Goal: Check status: Check status

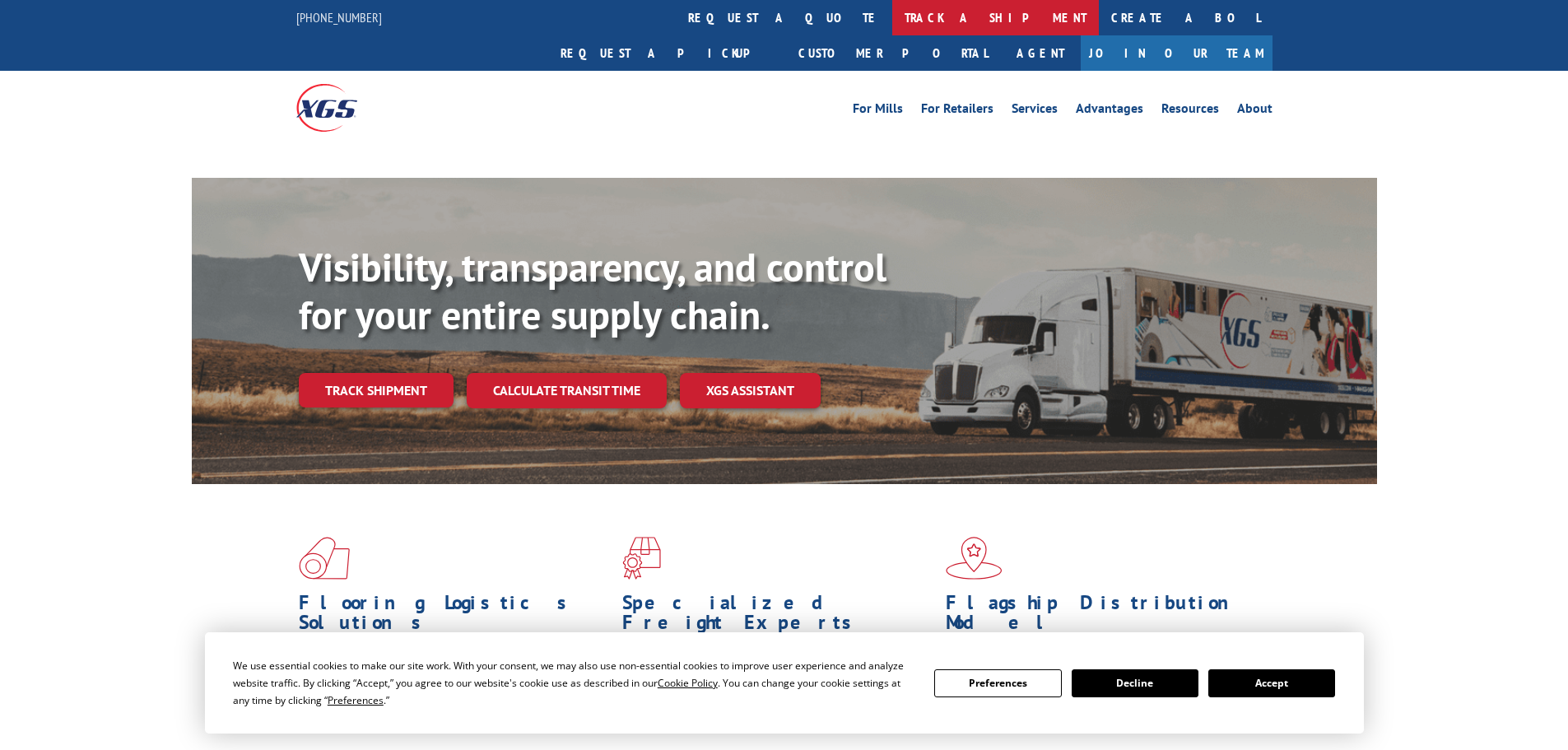
click at [892, 22] on link "track a shipment" at bounding box center [995, 17] width 207 height 35
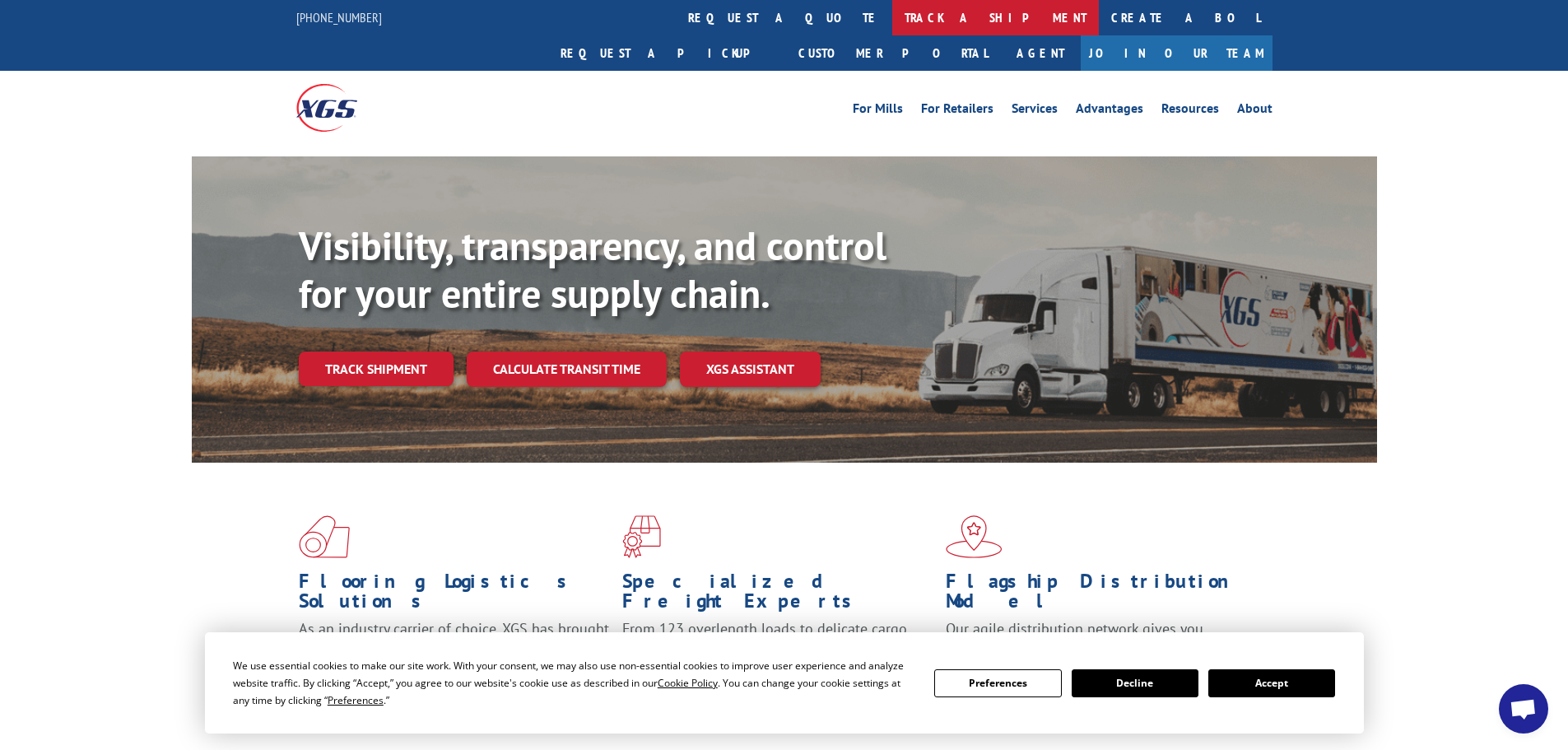
click at [892, 21] on link "track a shipment" at bounding box center [995, 17] width 207 height 35
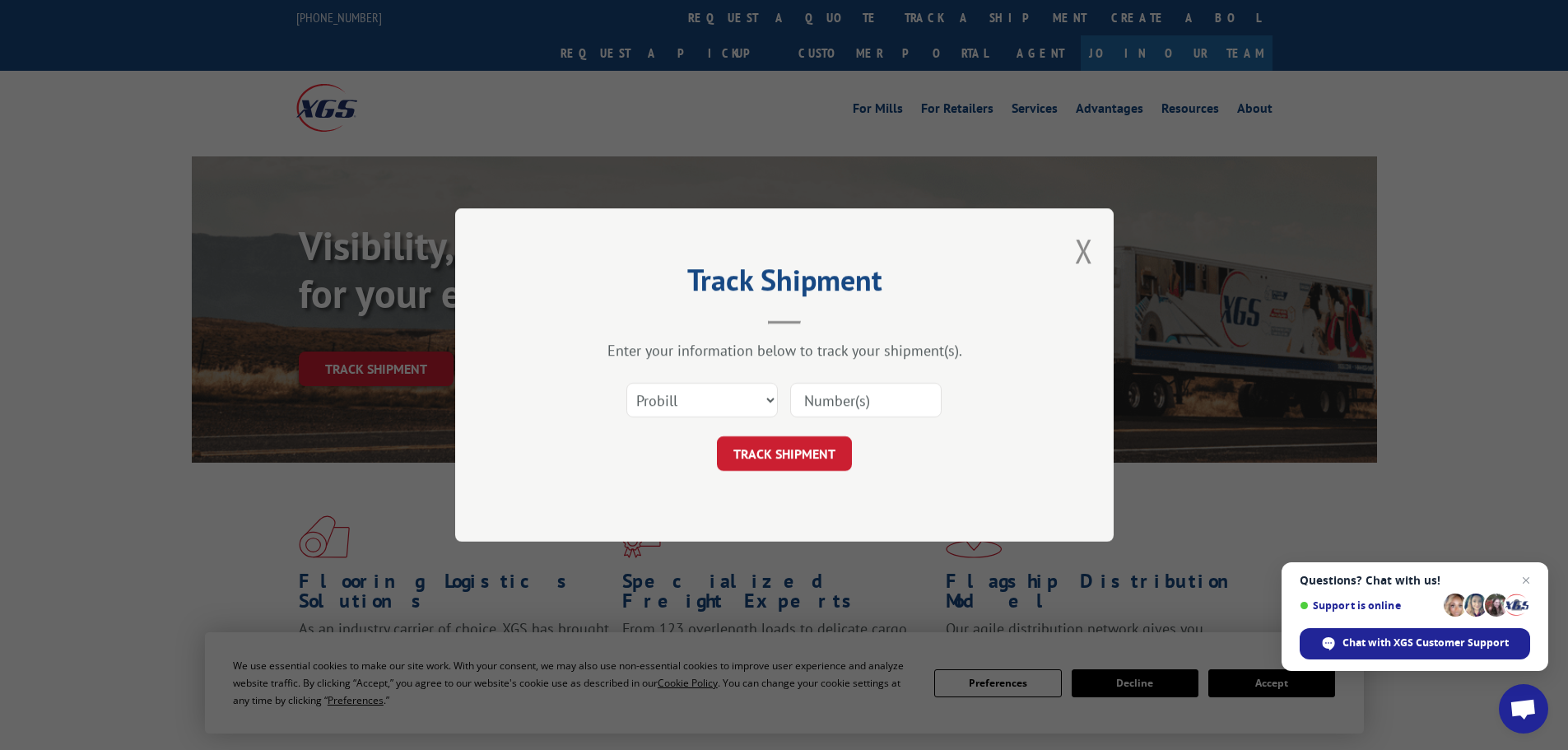
click at [806, 402] on input at bounding box center [865, 400] width 151 height 35
paste input "157795683"
type input "157795683"
click at [790, 470] on button "TRACK SHIPMENT" at bounding box center [785, 453] width 135 height 35
